Goal: Find specific page/section: Find specific page/section

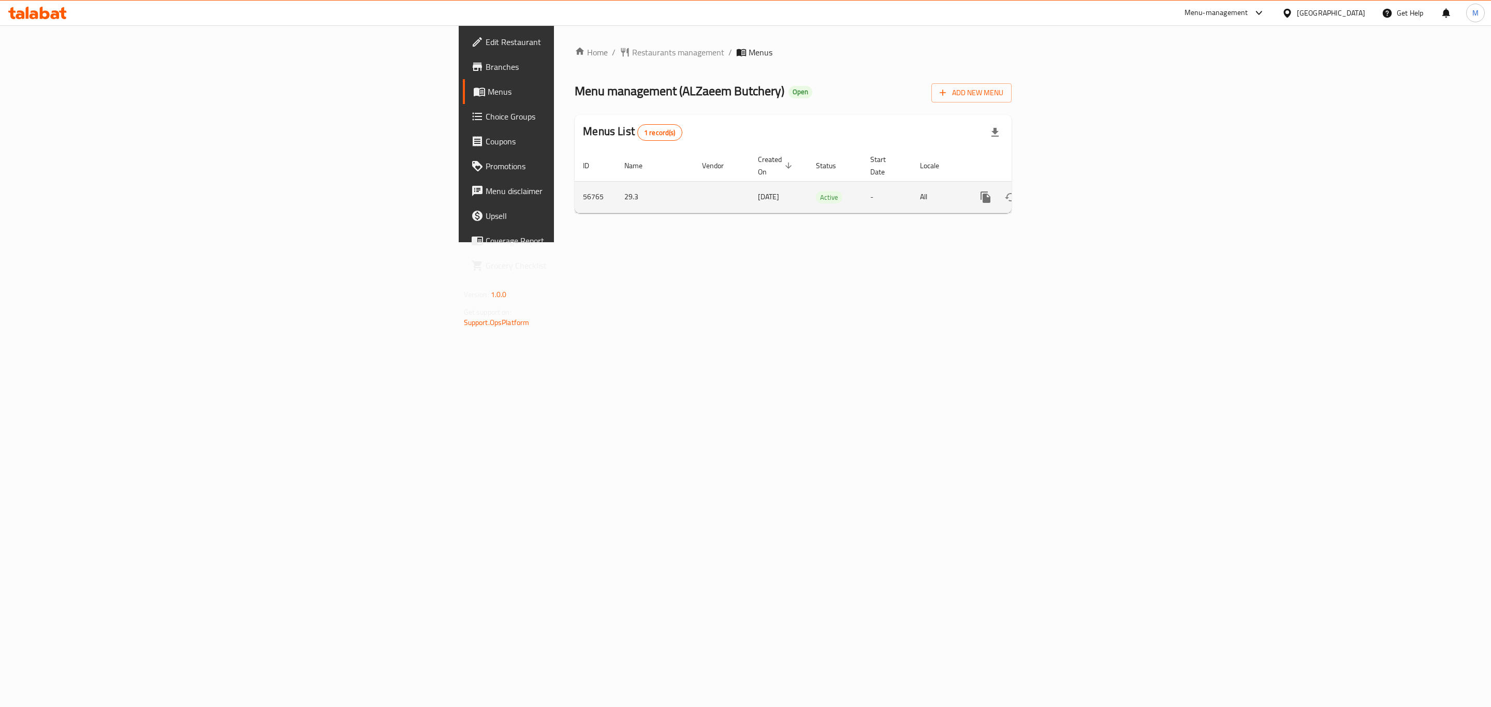
click at [1073, 185] on link "enhanced table" at bounding box center [1060, 197] width 25 height 25
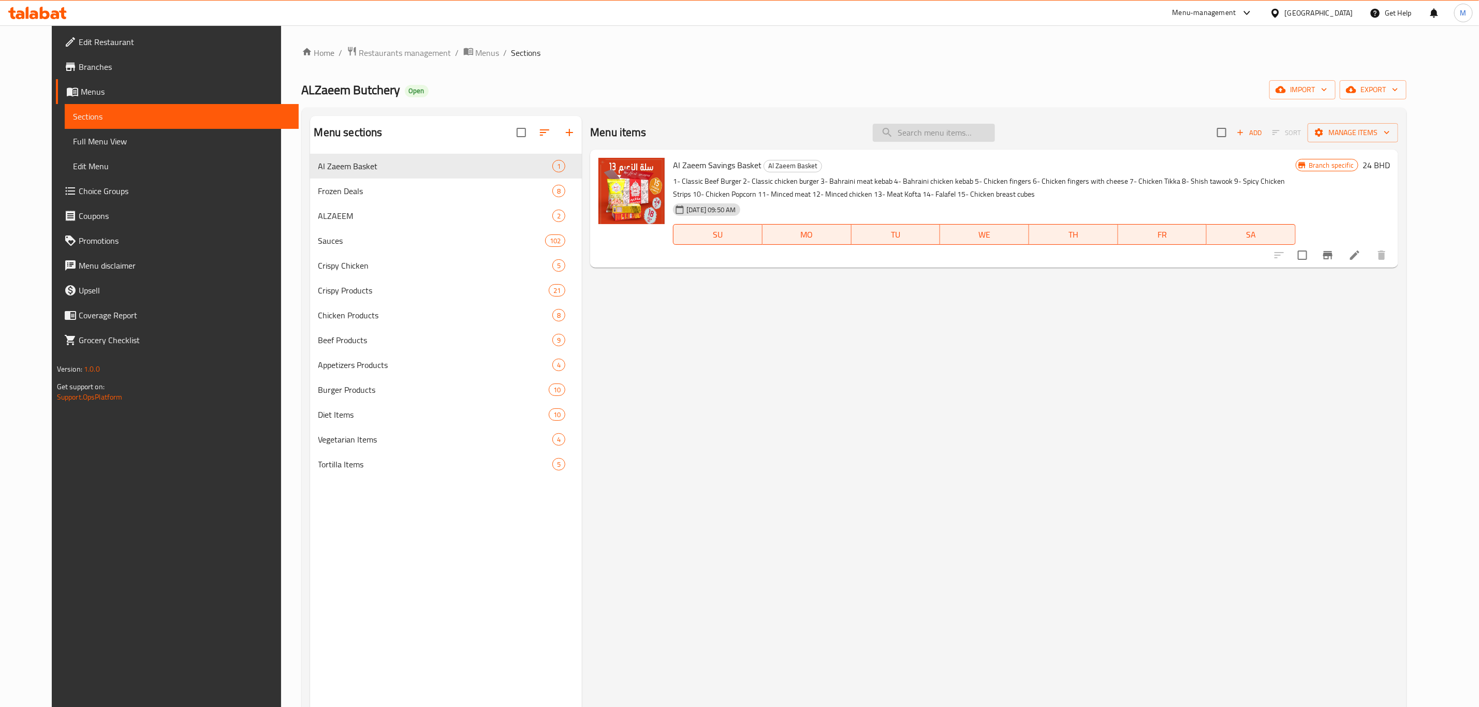
click at [949, 126] on input "search" at bounding box center [934, 133] width 122 height 18
paste input "Holy-Sriracha Chilli Sauce Lemon Grass 580G"
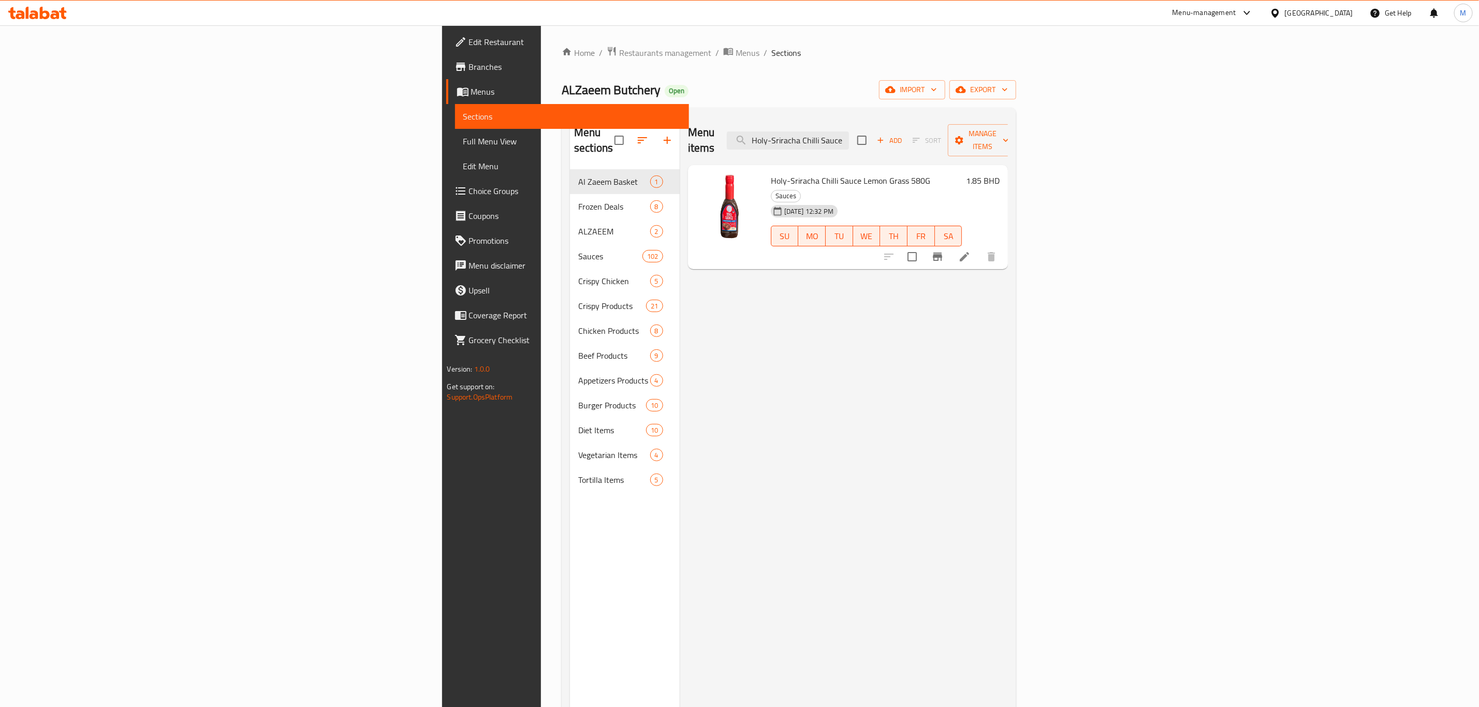
paste input "Qutub-Tikka Paste 30"
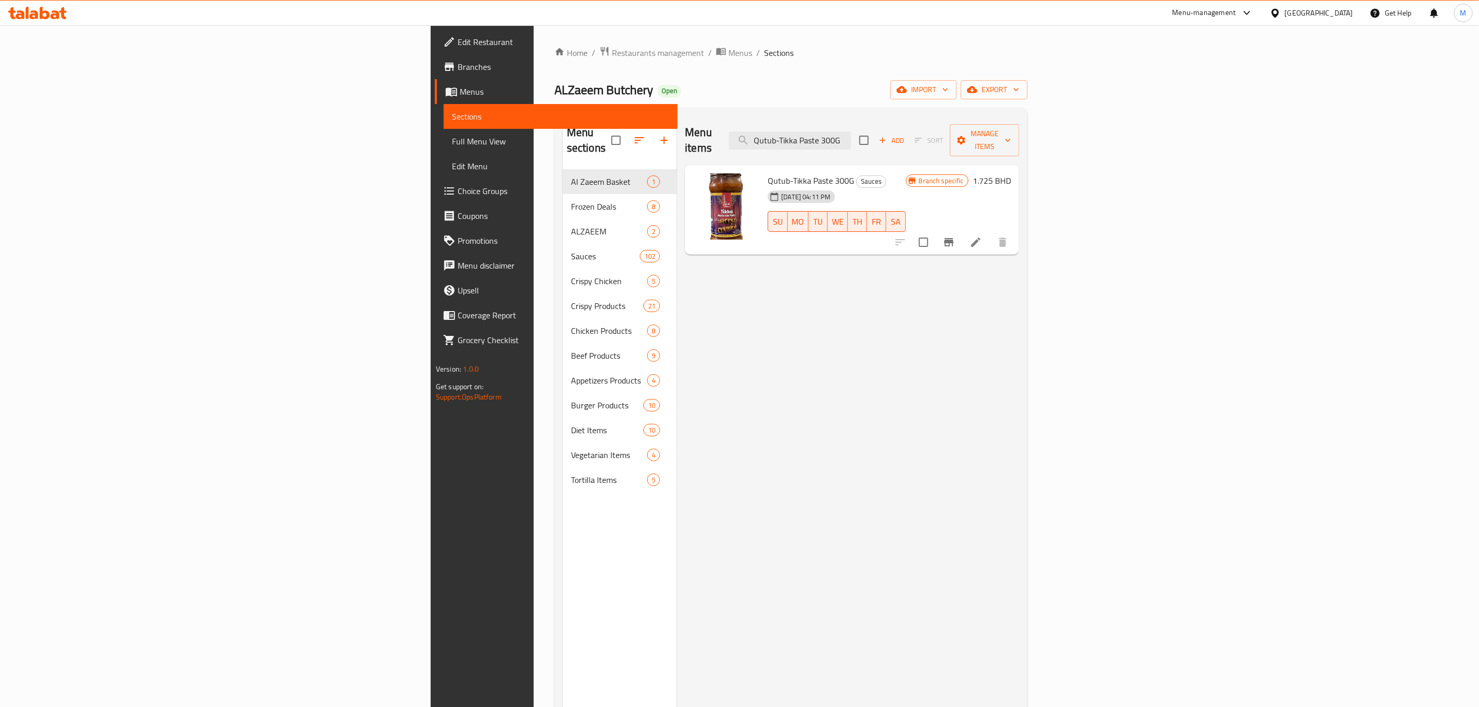
paste input "Holy-Teriyaki Sauce 35"
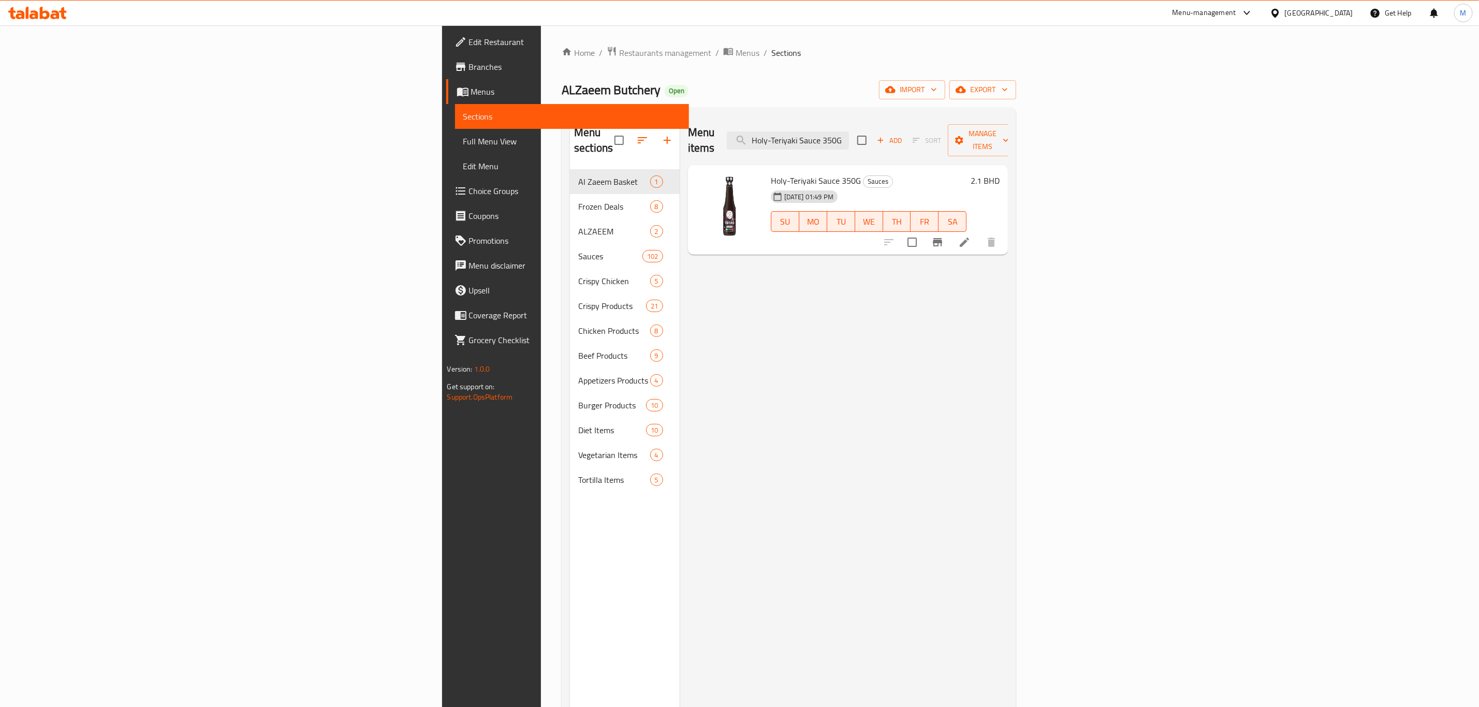
paste input "amarind Sauce 32"
paste input "Mango Curry Sauce 30"
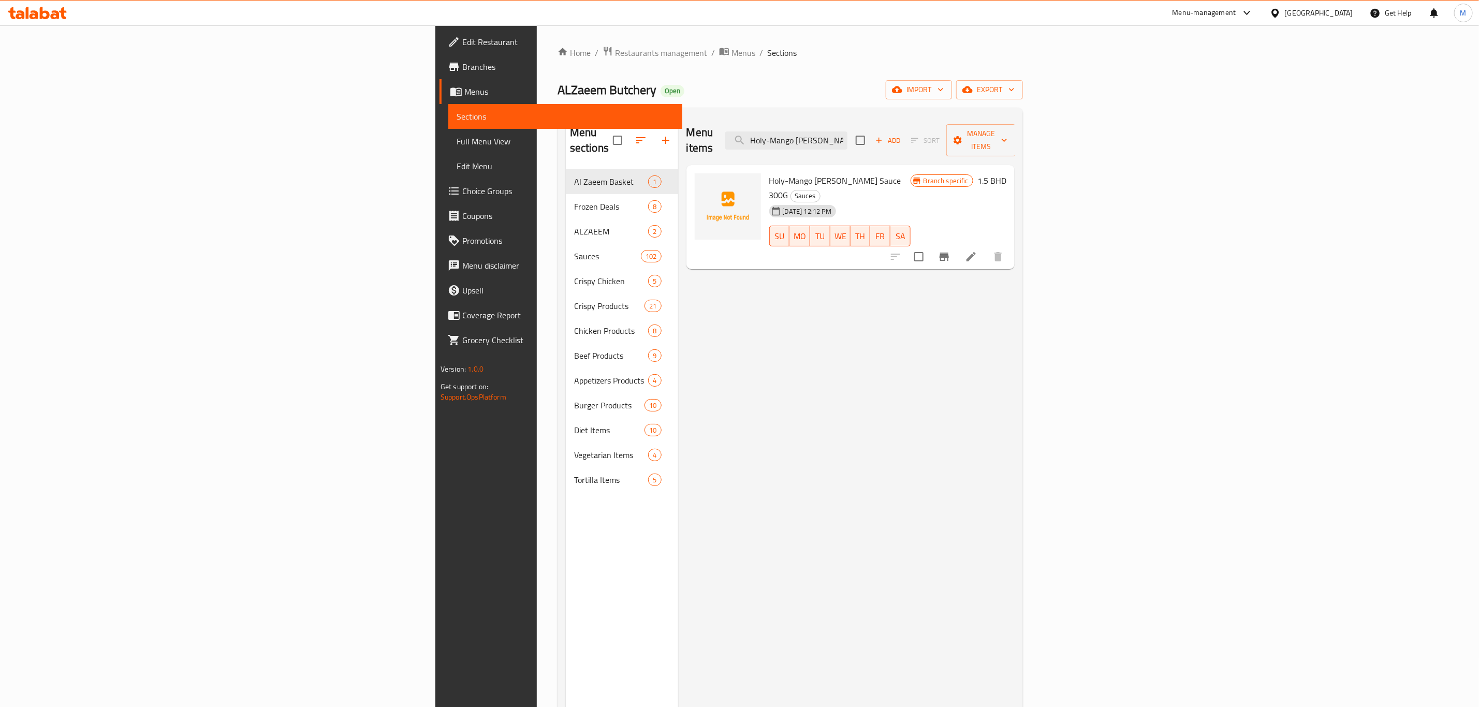
paste input "BBQ Sauce 35"
paste input "Sriracha Chilli Sauce Hot 30"
paste input "Shangrila Habanero Ketchup Smart Pack 400 Gr"
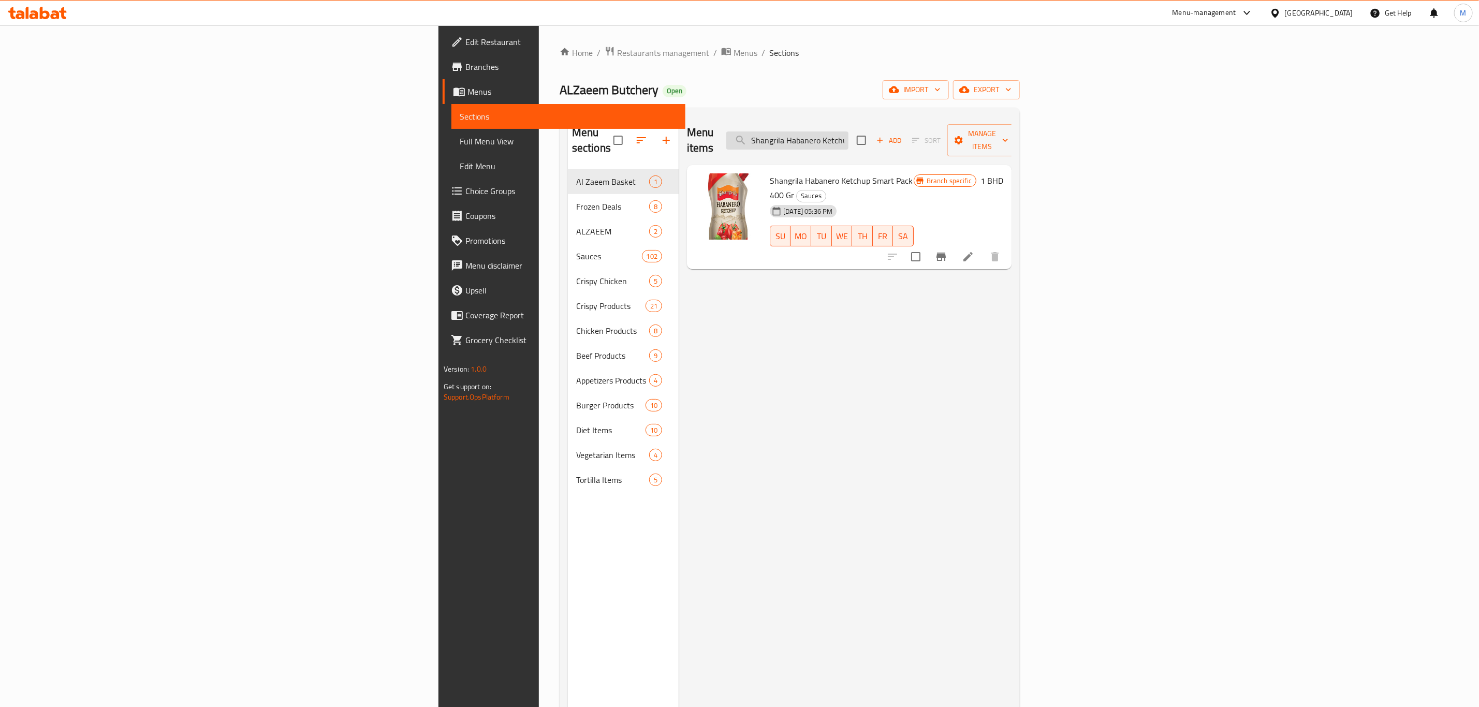
click at [848, 131] on input "Shangrila Habanero Ketchup Smart Pack 400 Gr" at bounding box center [787, 140] width 122 height 18
paste input "Pizza Sauce Smart Pack 400 Gm"
paste input "Qutub- Fresh Mint Chutney 275 G"
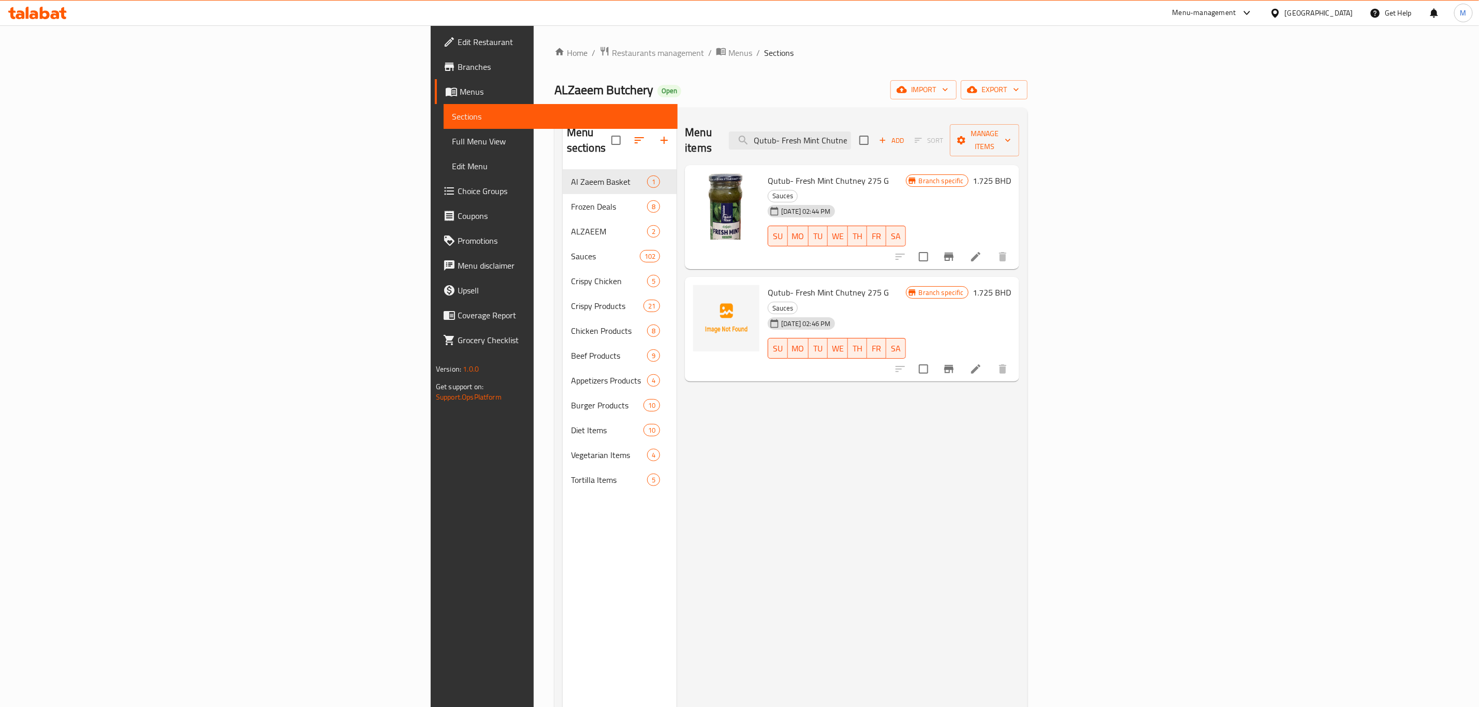
paste input "Madras Curry Paste 300"
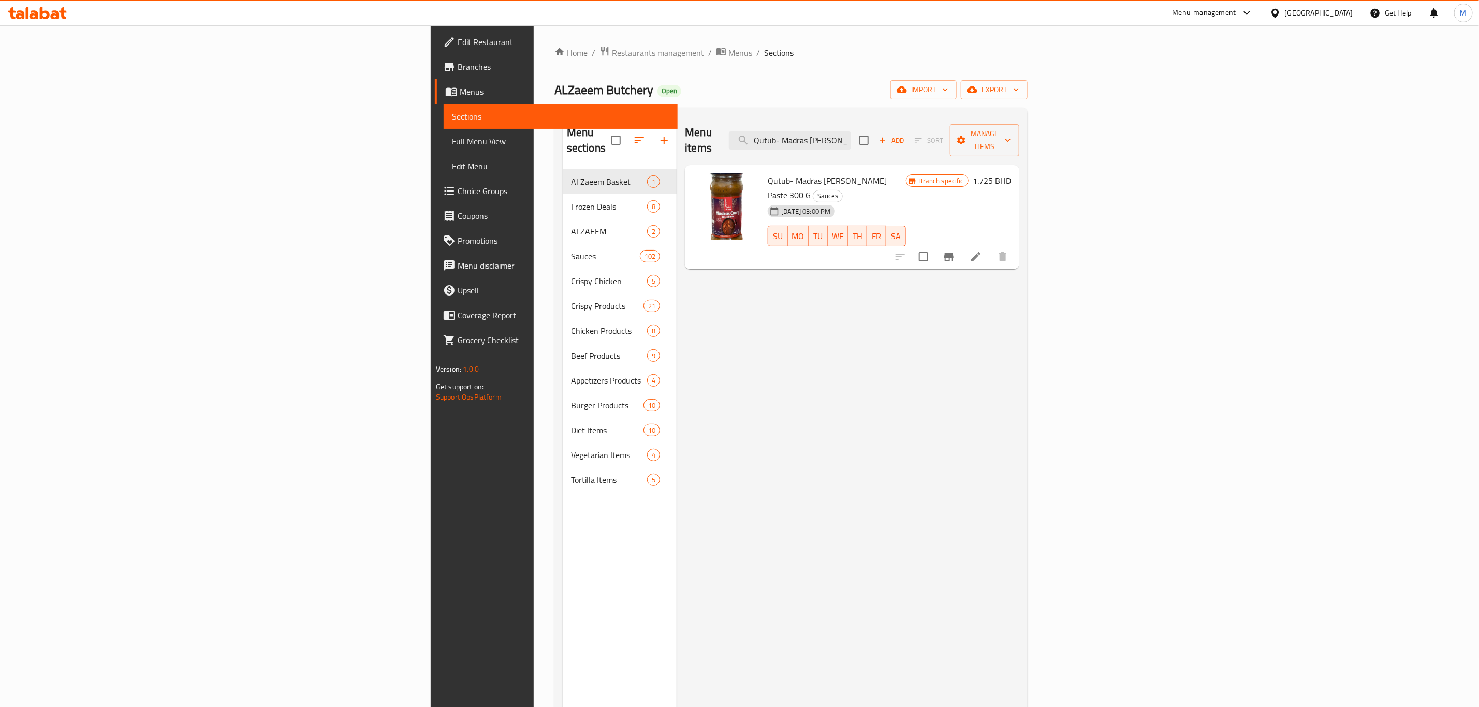
paste input "Green Chilli"
paste input "Tomato Chutney 28"
paste input "Shangrila Achari Mango Sauce 400gm"
click at [851, 132] on input "Shangrila Achari Mango Sauce 400gm" at bounding box center [790, 140] width 122 height 18
paste input "Chicken Musahab 750Grms"
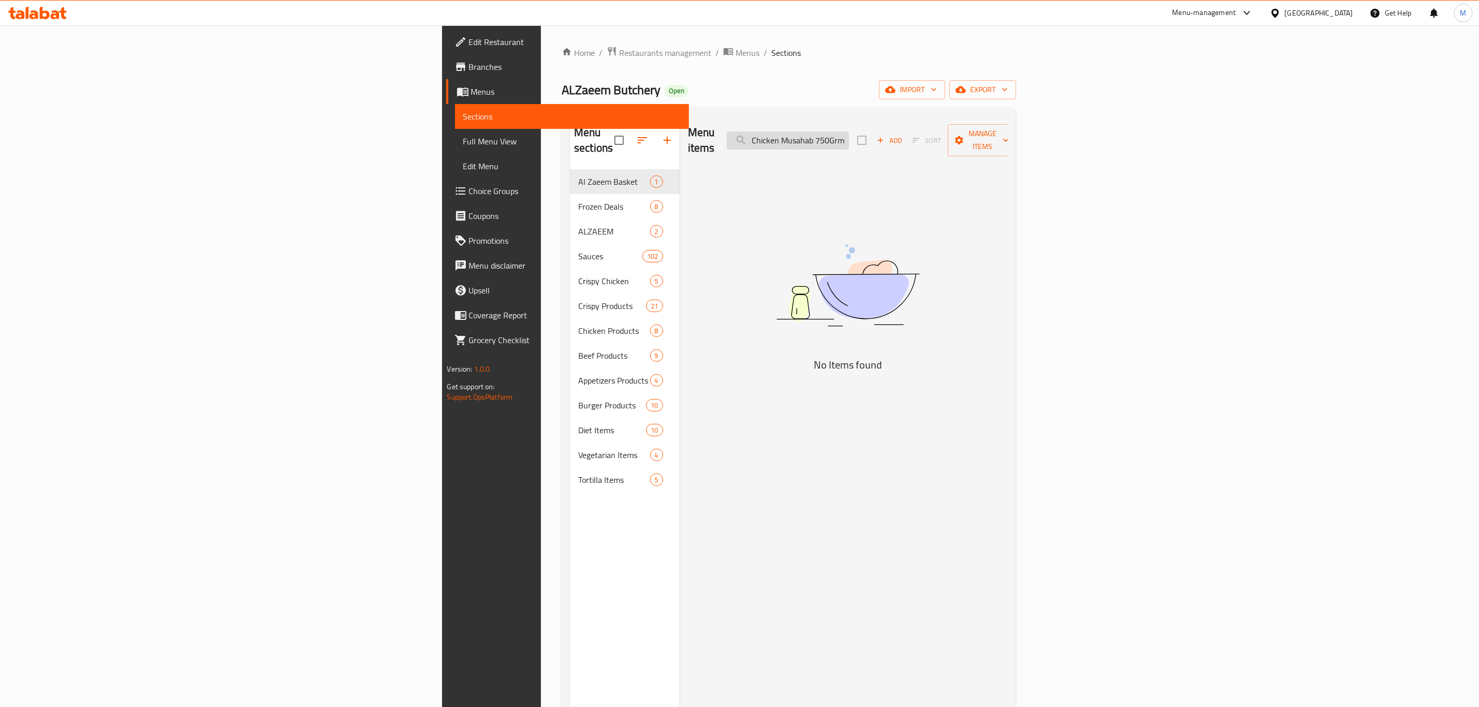
click at [849, 136] on input "Chicken Musahab 750Grms" at bounding box center [788, 140] width 122 height 18
paste input "Alzaeem Chicken Musahab 750 G"
type input "Alzaeem Chicken Musahab 750 G"
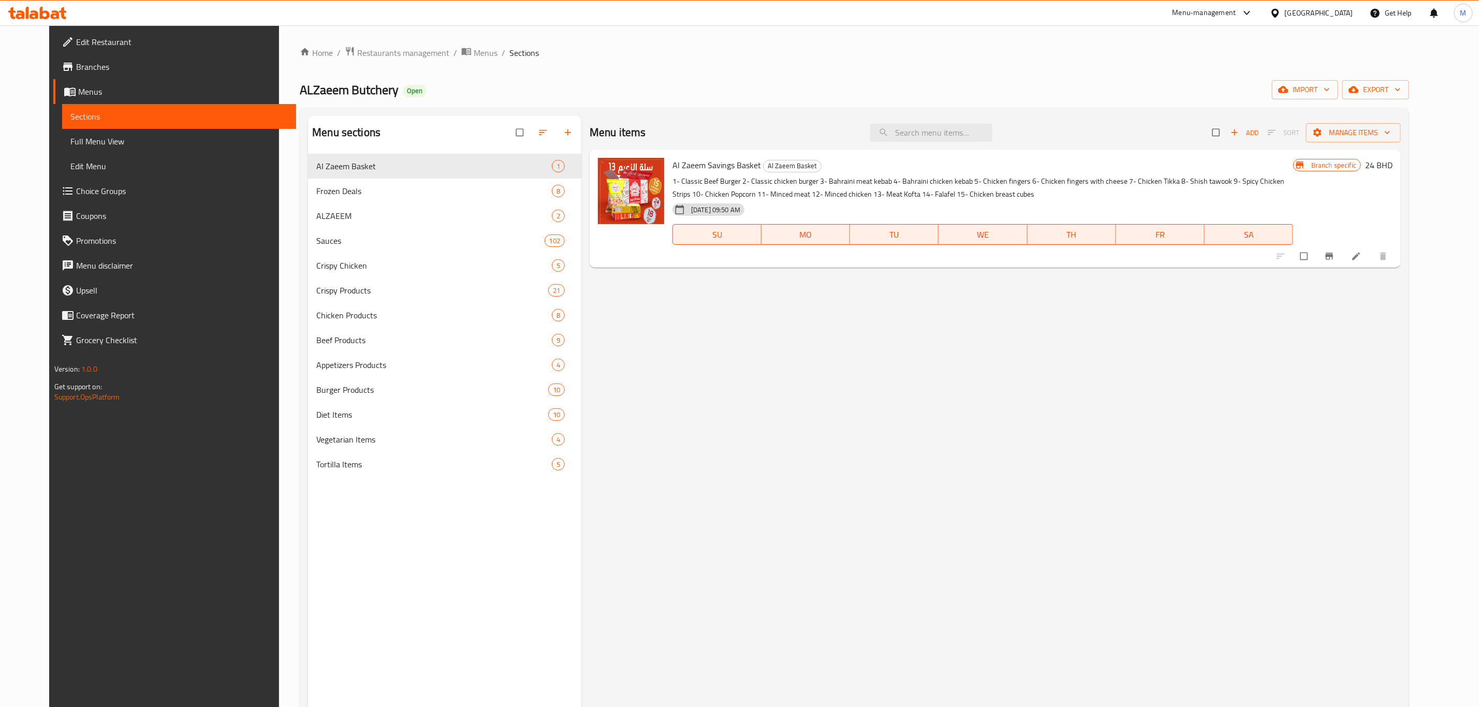
click at [1236, 16] on div "Menu-management" at bounding box center [1204, 13] width 64 height 12
click at [1201, 137] on div "Incentive Orchestrator" at bounding box center [1186, 142] width 71 height 11
